Goal: Task Accomplishment & Management: Manage account settings

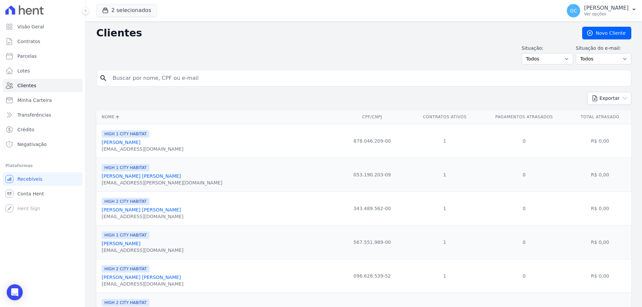
click at [141, 78] on input "search" at bounding box center [369, 78] width 520 height 13
paste input "[URL][DOMAIN_NAME]"
type input "[URL][DOMAIN_NAME]"
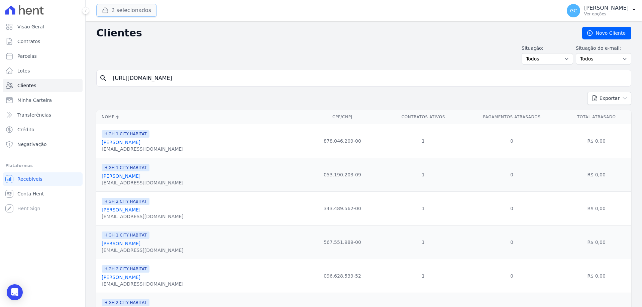
click at [128, 8] on button "2 selecionados" at bounding box center [126, 10] width 61 height 13
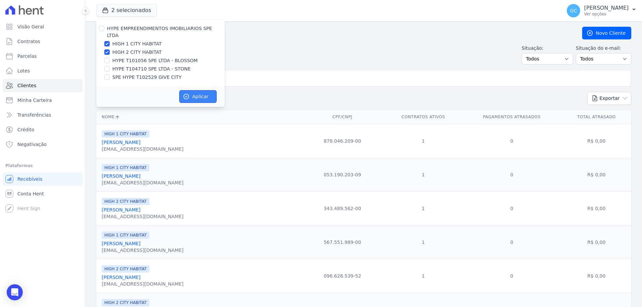
click at [197, 90] on button "Aplicar" at bounding box center [197, 96] width 37 height 13
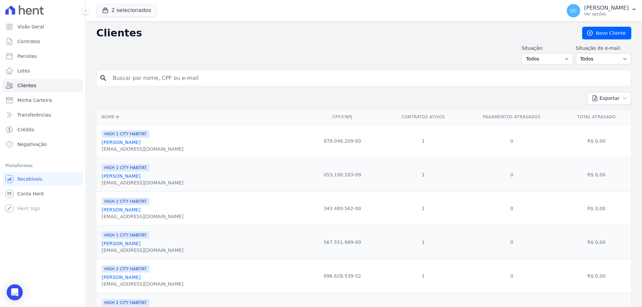
paste input "ALYSSON PIERRE"
type input "ALYSSON PIERRE"
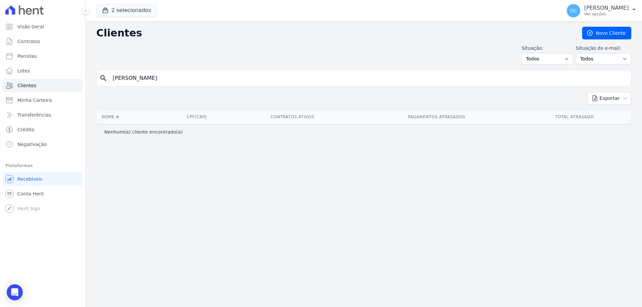
click at [163, 79] on input "ALYSSON PIERRE" at bounding box center [369, 78] width 520 height 13
paste input "Brunna Katyuscia de Almeida Guanaes"
drag, startPoint x: 161, startPoint y: 81, endPoint x: 108, endPoint y: 79, distance: 52.5
click at [108, 79] on div "search ALYSSON PIERRE" at bounding box center [363, 78] width 535 height 17
drag, startPoint x: 223, startPoint y: 77, endPoint x: 156, endPoint y: 82, distance: 66.8
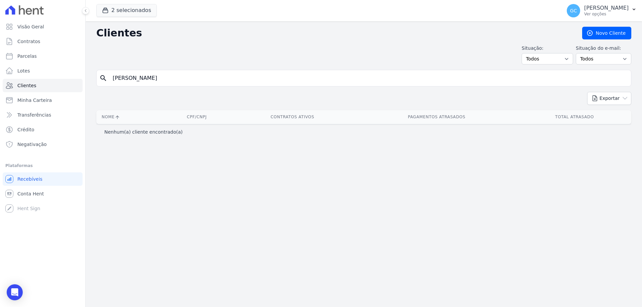
click at [156, 82] on input "Brunna Katyuscia de Almeida Guanaes" at bounding box center [369, 78] width 520 height 13
type input "Brunna Katyuscia d"
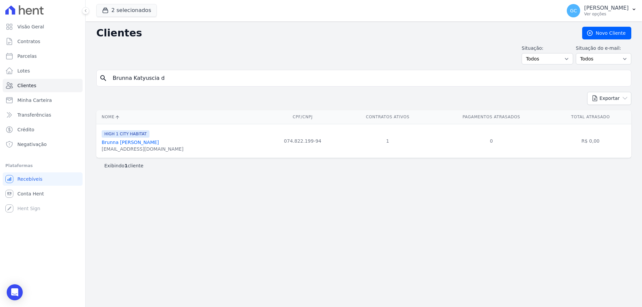
click at [159, 142] on link "Brunna Katyuscia De Almeida Guanaes" at bounding box center [130, 142] width 57 height 5
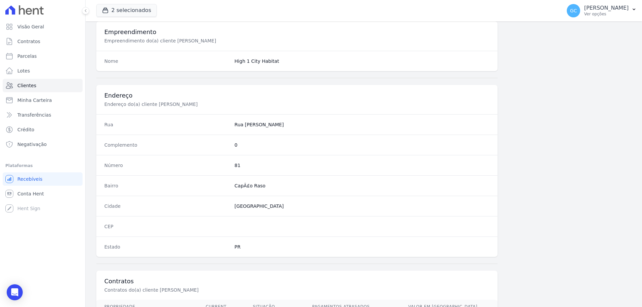
scroll to position [318, 0]
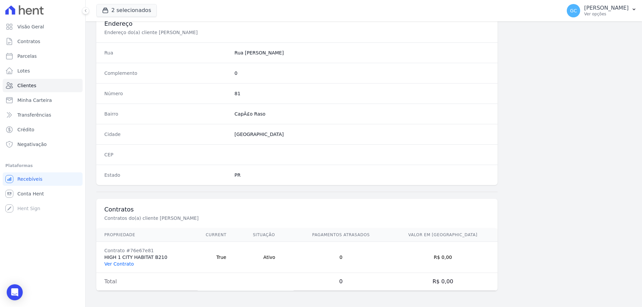
click at [120, 264] on link "Ver Contrato" at bounding box center [118, 263] width 29 height 5
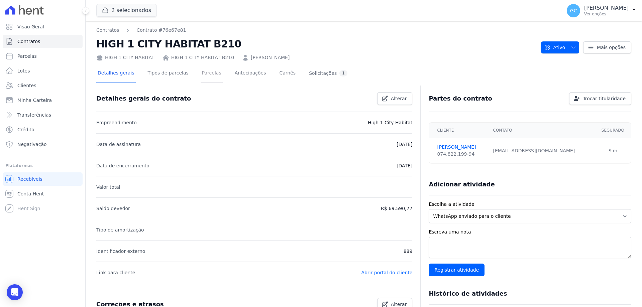
click at [206, 72] on link "Parcelas" at bounding box center [212, 74] width 22 height 18
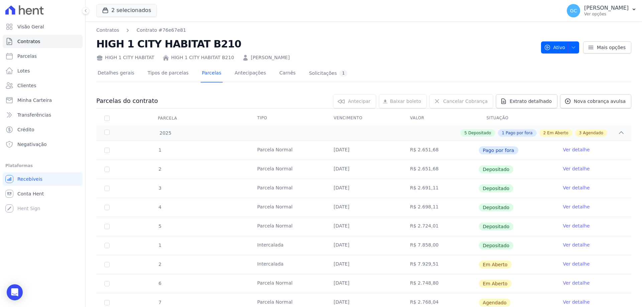
drag, startPoint x: 324, startPoint y: 57, endPoint x: 245, endPoint y: 58, distance: 79.3
click at [245, 60] on div "HIGH 1 CITY HABITAT HIGH 1 CITY HABITAT B210 Brunna Katyuscia de Almeida Guanaes" at bounding box center [315, 56] width 439 height 10
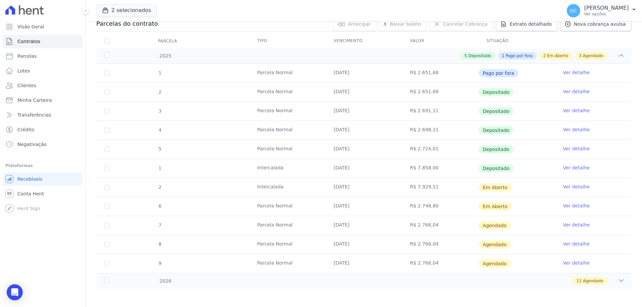
scroll to position [79, 0]
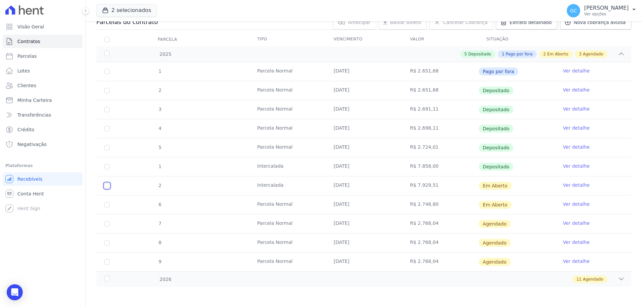
click at [106, 187] on input "checkbox" at bounding box center [106, 185] width 5 height 5
checkbox input "true"
click at [465, 24] on span "Cancelar Cobrança" at bounding box center [465, 22] width 44 height 7
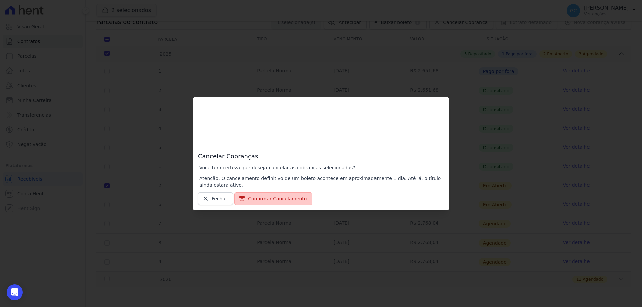
click at [280, 198] on button "Confirmar Cancelamento" at bounding box center [273, 199] width 78 height 13
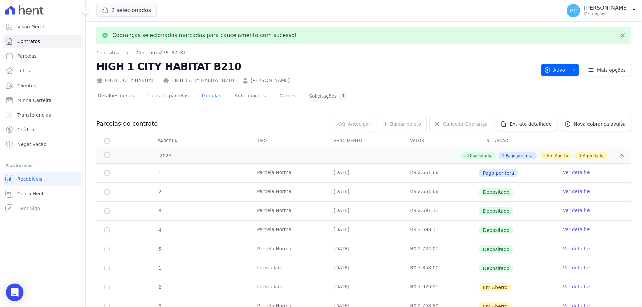
click at [14, 295] on icon "Open Intercom Messenger" at bounding box center [15, 292] width 8 height 9
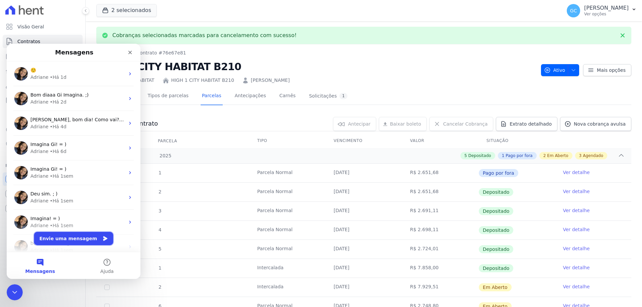
click at [67, 240] on button "Envie uma mensagem" at bounding box center [73, 238] width 79 height 13
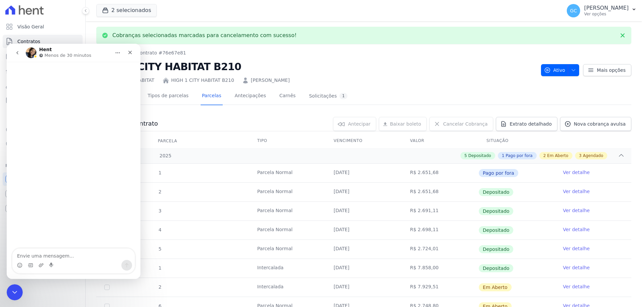
click at [52, 257] on textarea "Envie uma mensagem..." at bounding box center [73, 254] width 122 height 11
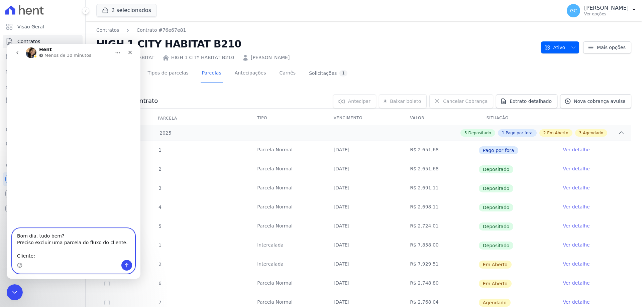
click at [36, 257] on textarea "Bom dia, tudo bem? Preciso excluir uma parcela do fluxo do cliente. Cliente:" at bounding box center [73, 244] width 122 height 31
paste textarea "Brunna Katyuscia de Almeida Guanaes"
click at [119, 258] on textarea "Bom dia, tudo bem? Preciso excluir uma parcela do fluxo do cliente. Cliente: Br…" at bounding box center [73, 244] width 122 height 31
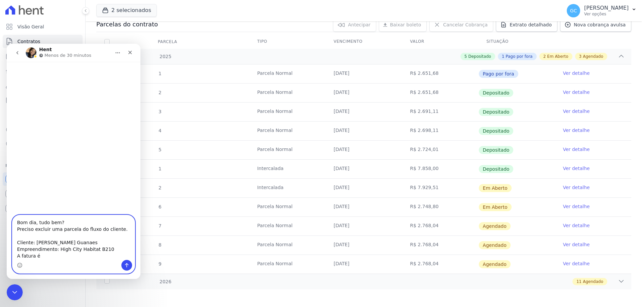
scroll to position [79, 0]
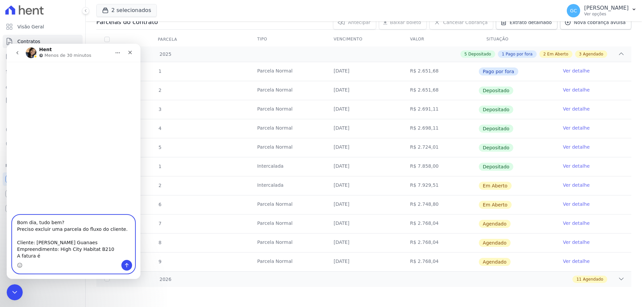
drag, startPoint x: 42, startPoint y: 255, endPoint x: 36, endPoint y: 254, distance: 6.0
click at [36, 254] on textarea "Bom dia, tudo bem? Preciso excluir uma parcela do fluxo do cliente. Cliente: Br…" at bounding box center [73, 237] width 122 height 45
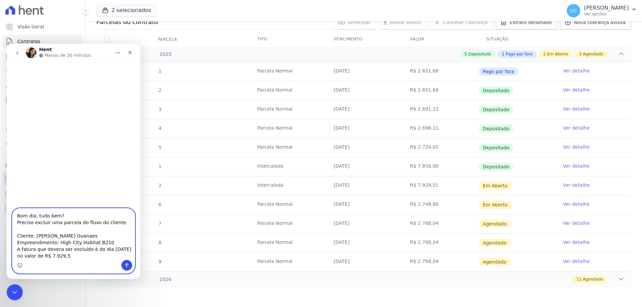
type textarea "Bom dia, tudo bem? Preciso excluir uma parcela do fluxo do cliente. Cliente: Br…"
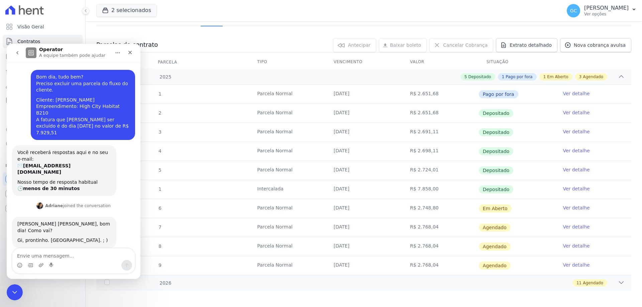
scroll to position [60, 0]
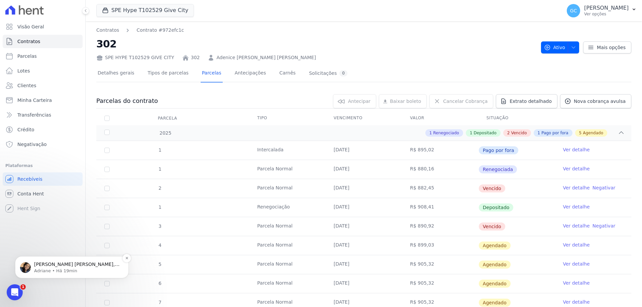
click at [76, 272] on p "Adriane • Há 19min" at bounding box center [77, 271] width 86 height 6
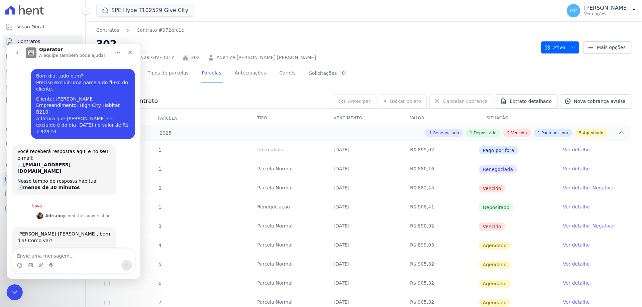
scroll to position [5, 0]
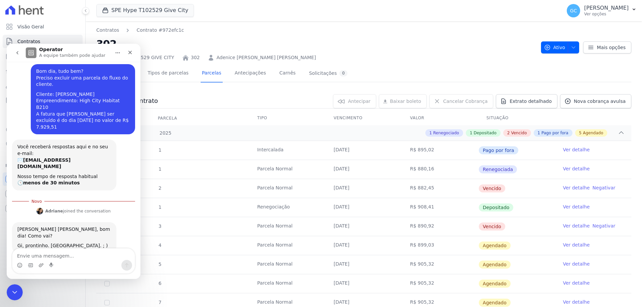
click at [77, 248] on div "Messenger da Intercom" at bounding box center [73, 260] width 123 height 25
click at [66, 255] on textarea "Envie uma mensagem..." at bounding box center [73, 254] width 122 height 11
click at [20, 264] on icon "Selecionador de Emoji" at bounding box center [19, 265] width 5 height 5
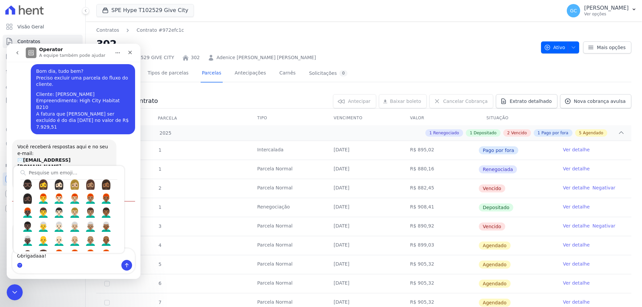
scroll to position [602, 0]
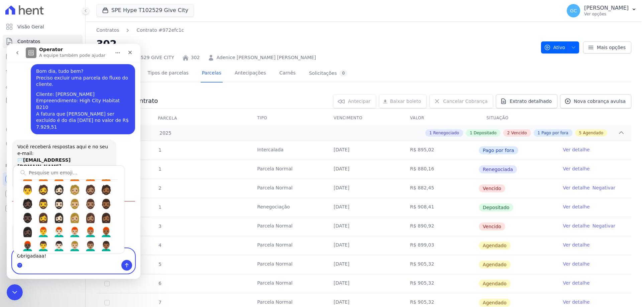
type textarea "Obrigadaaa! 🙏"
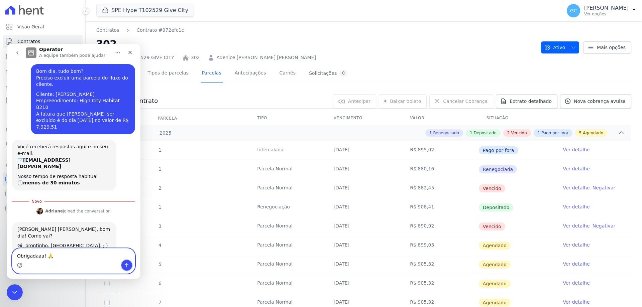
click at [129, 265] on icon "Enviar uma mensagem" at bounding box center [126, 265] width 5 height 5
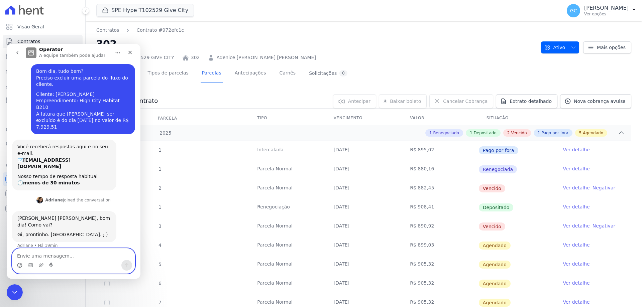
scroll to position [14, 0]
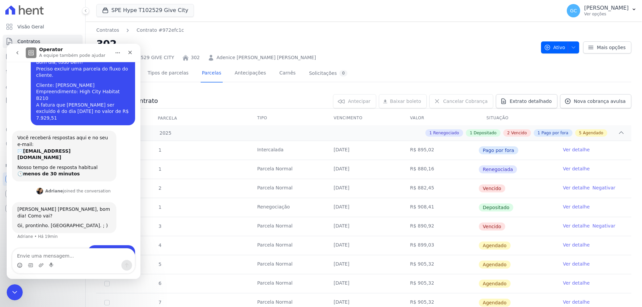
click at [254, 32] on nav "Contratos Contrato #972efc1c" at bounding box center [315, 30] width 439 height 7
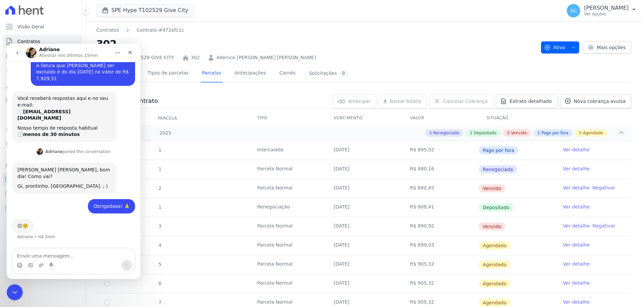
scroll to position [33, 0]
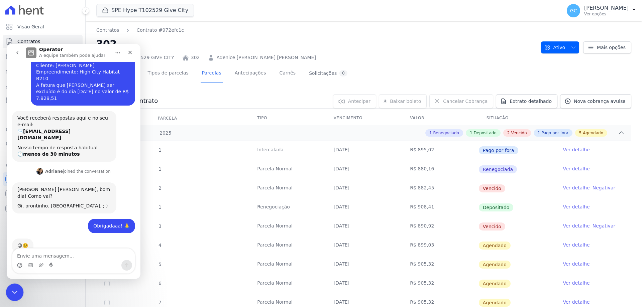
click at [17, 290] on icon "Encerramento do Messenger da Intercom" at bounding box center [14, 292] width 8 height 8
